Goal: Navigation & Orientation: Go to known website

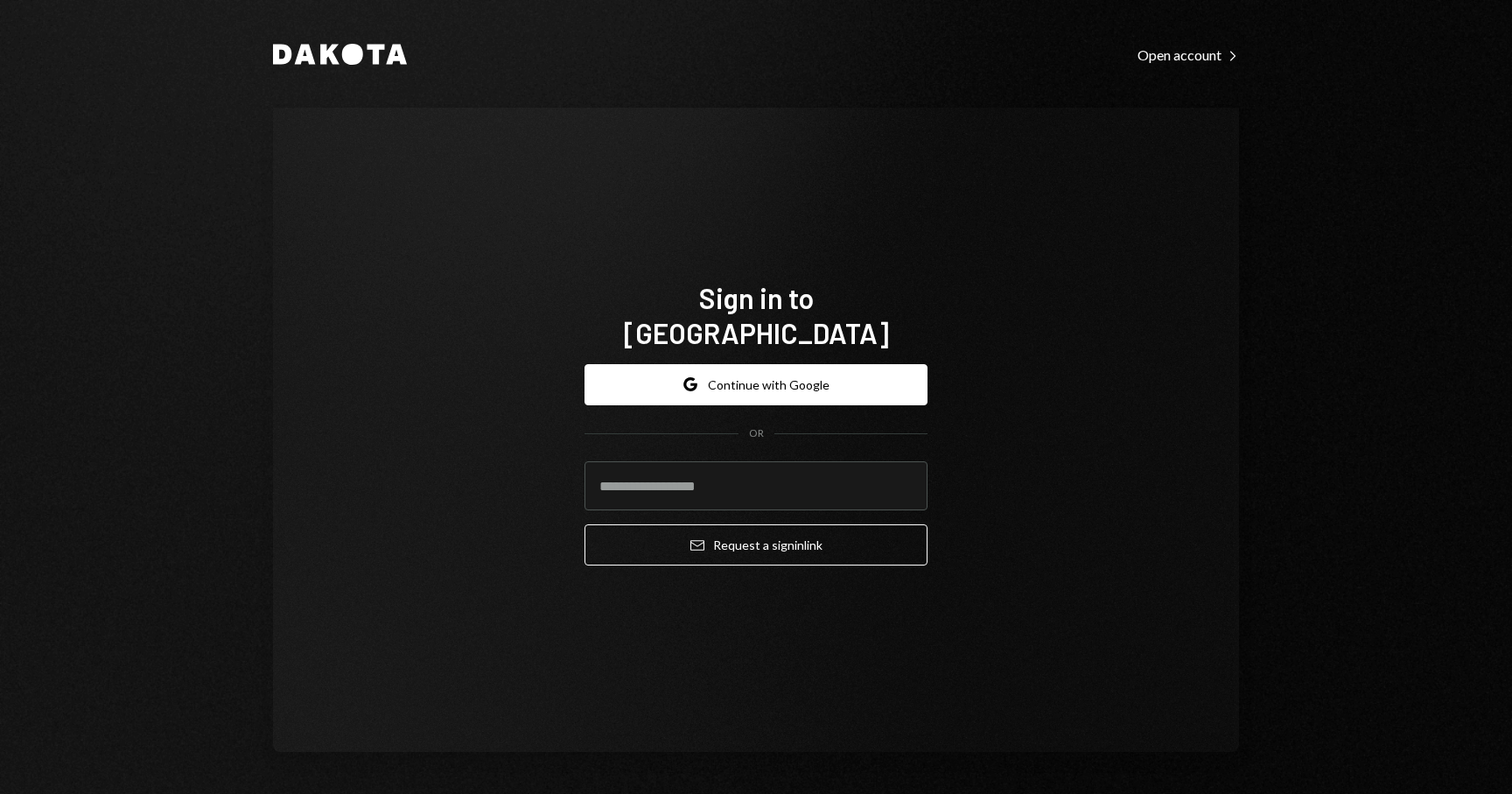
type input "**********"
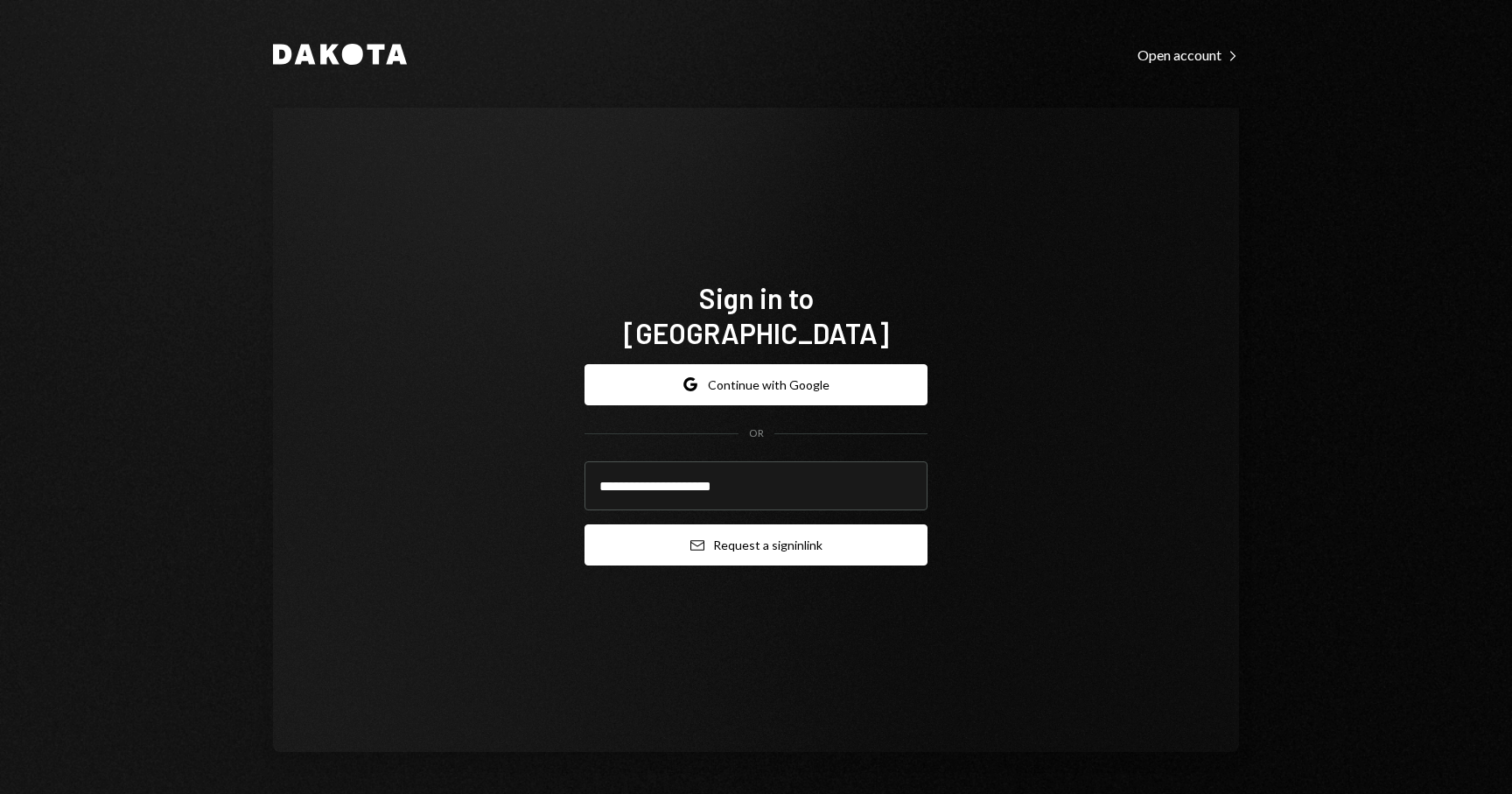
click at [776, 534] on button "Email Request a sign in link" at bounding box center [756, 544] width 343 height 41
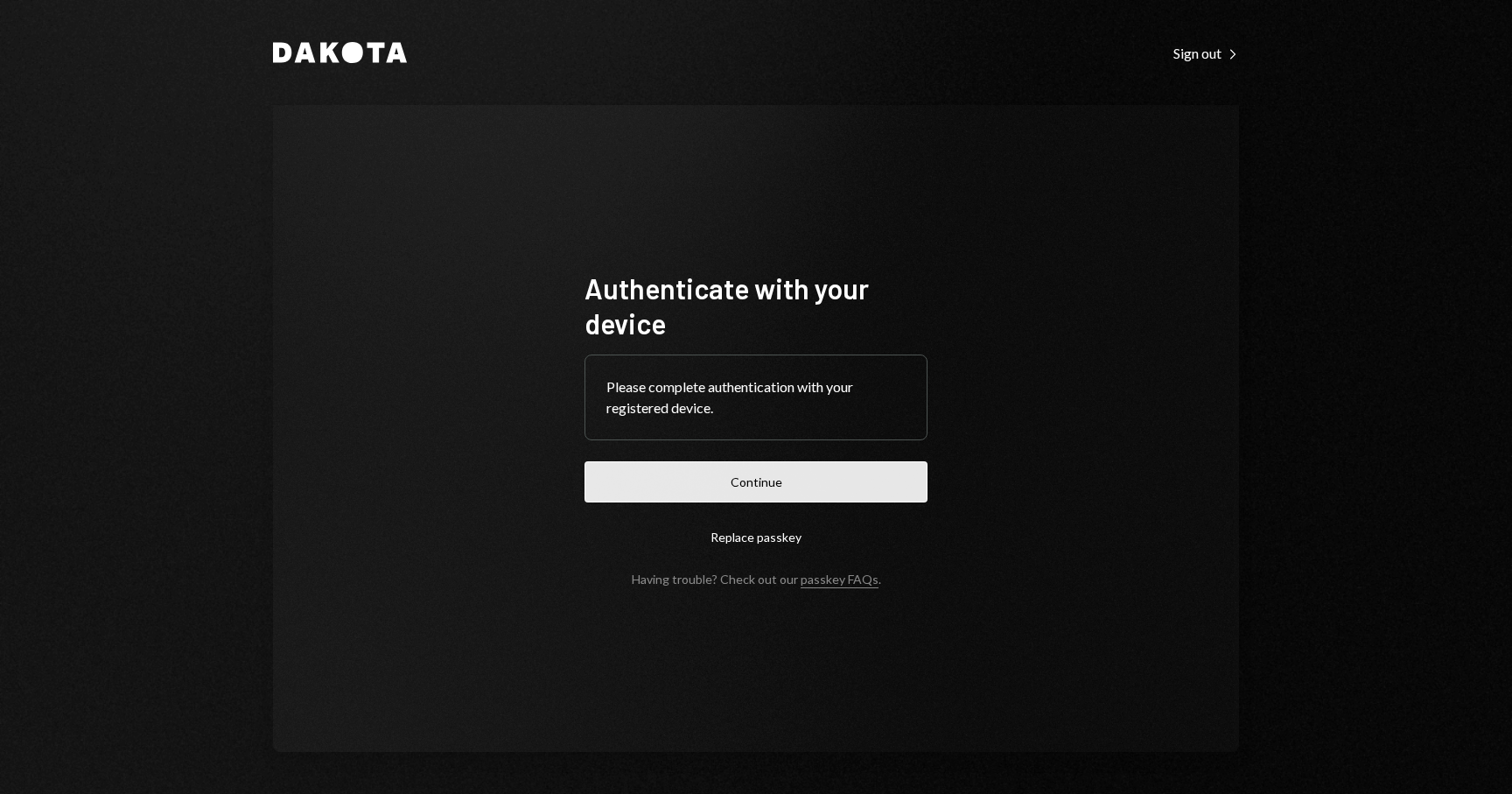
click at [748, 478] on button "Continue" at bounding box center [756, 482] width 343 height 41
